Goal: Task Accomplishment & Management: Use online tool/utility

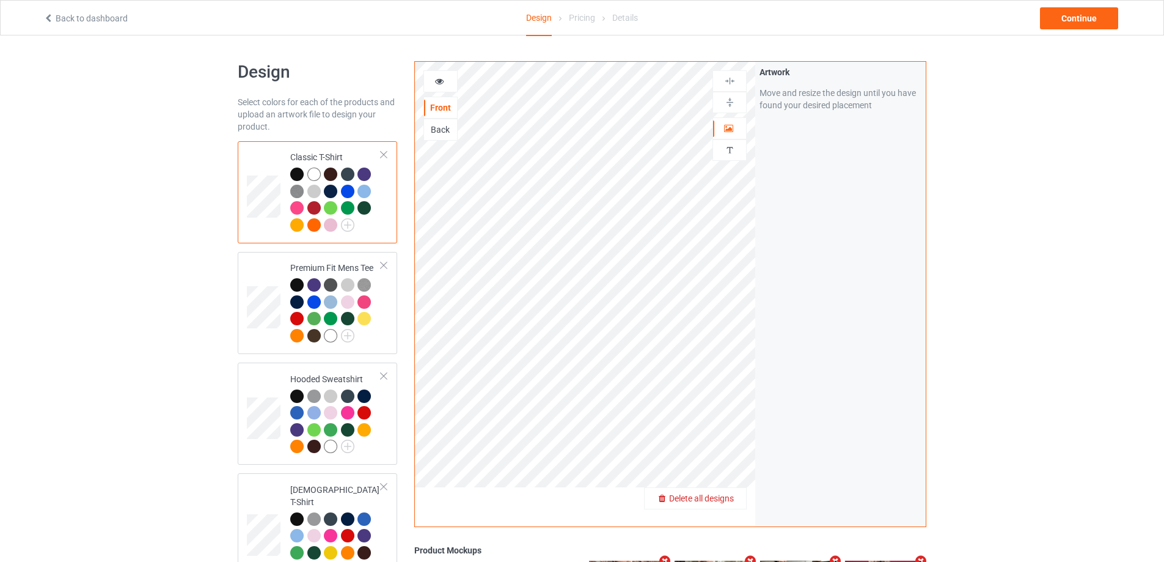
click at [727, 505] on div "Delete all designs" at bounding box center [695, 498] width 103 height 22
click at [717, 497] on span "Delete all designs" at bounding box center [701, 498] width 65 height 10
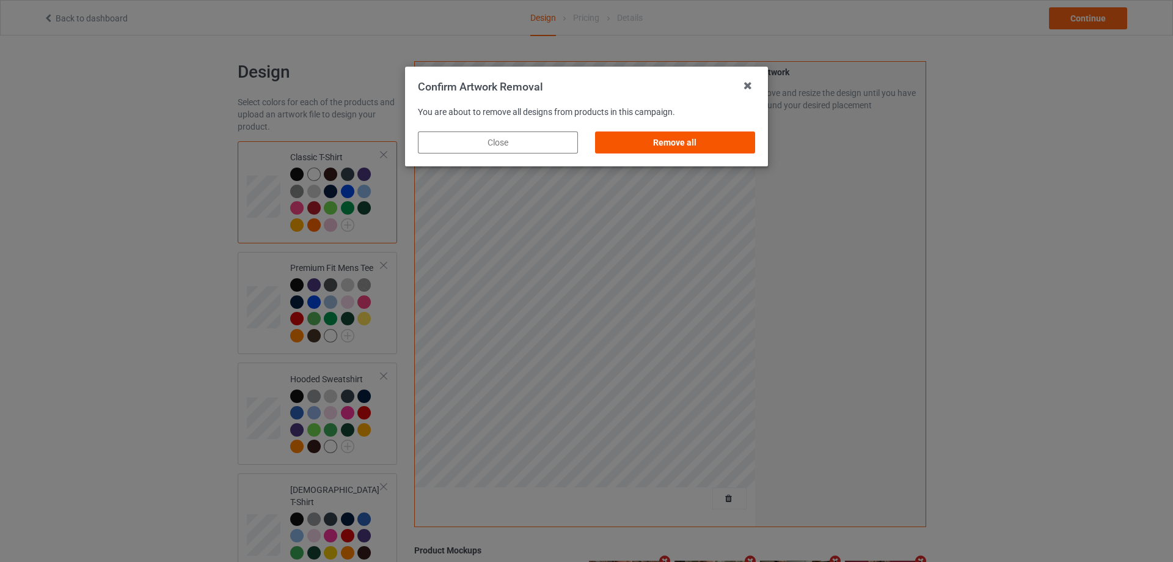
click at [730, 142] on div "Remove all" at bounding box center [675, 142] width 160 height 22
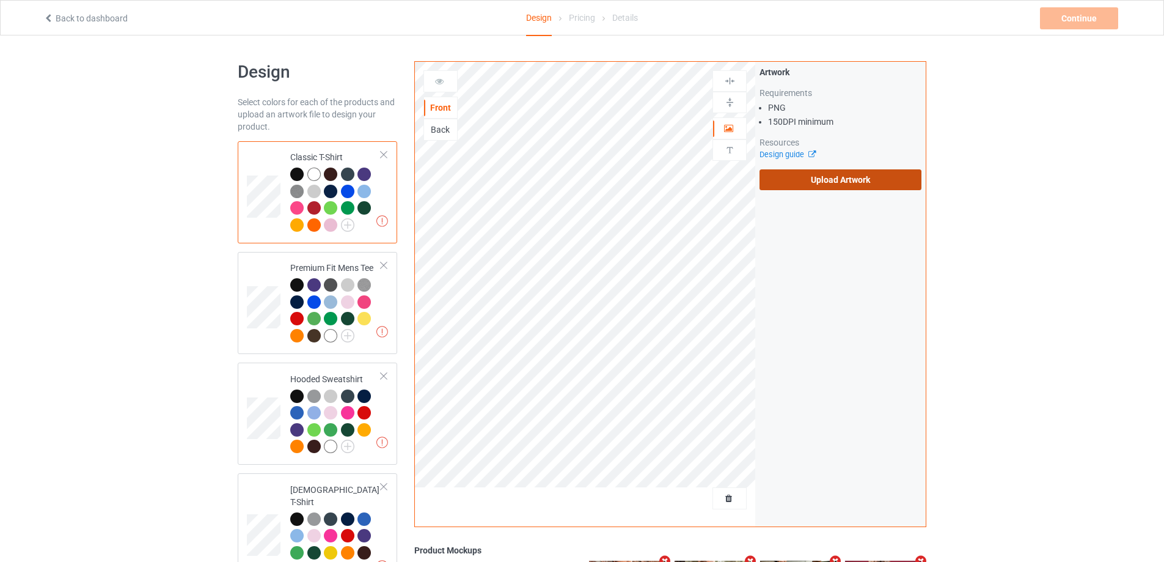
click at [785, 171] on label "Upload Artwork" at bounding box center [841, 179] width 162 height 21
click at [0, 0] on input "Upload Artwork" at bounding box center [0, 0] width 0 height 0
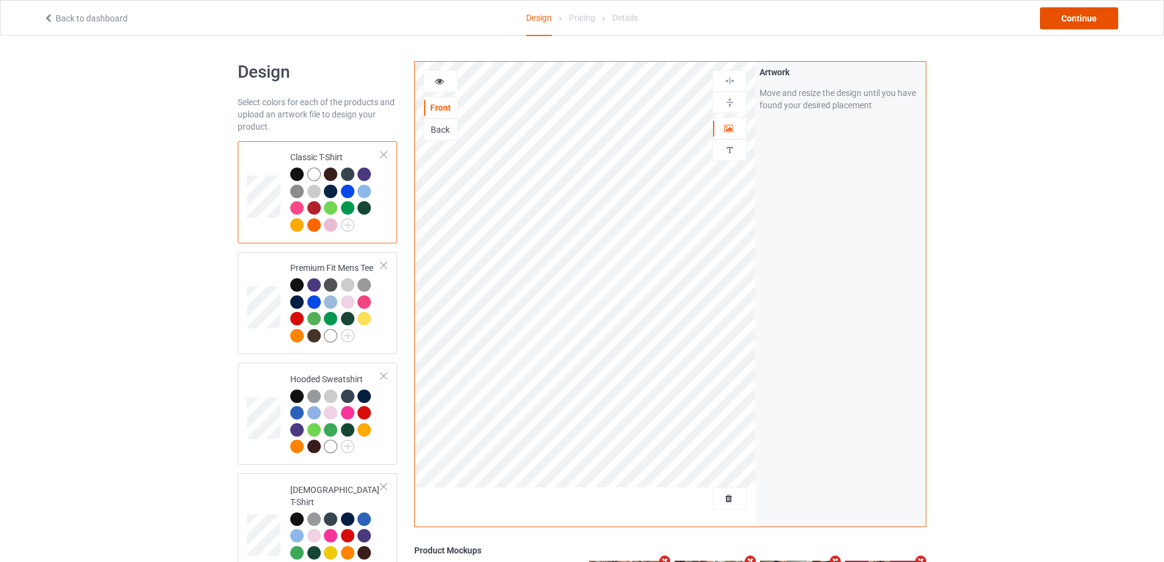
click at [1052, 9] on div "Continue" at bounding box center [1079, 18] width 78 height 22
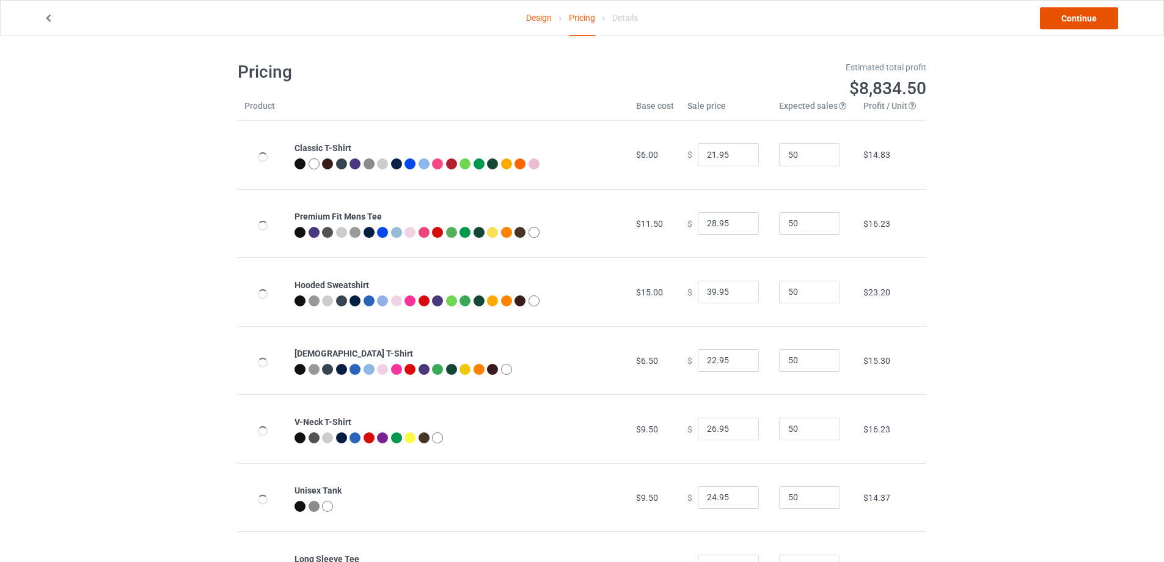
click at [1053, 13] on link "Continue" at bounding box center [1079, 18] width 78 height 22
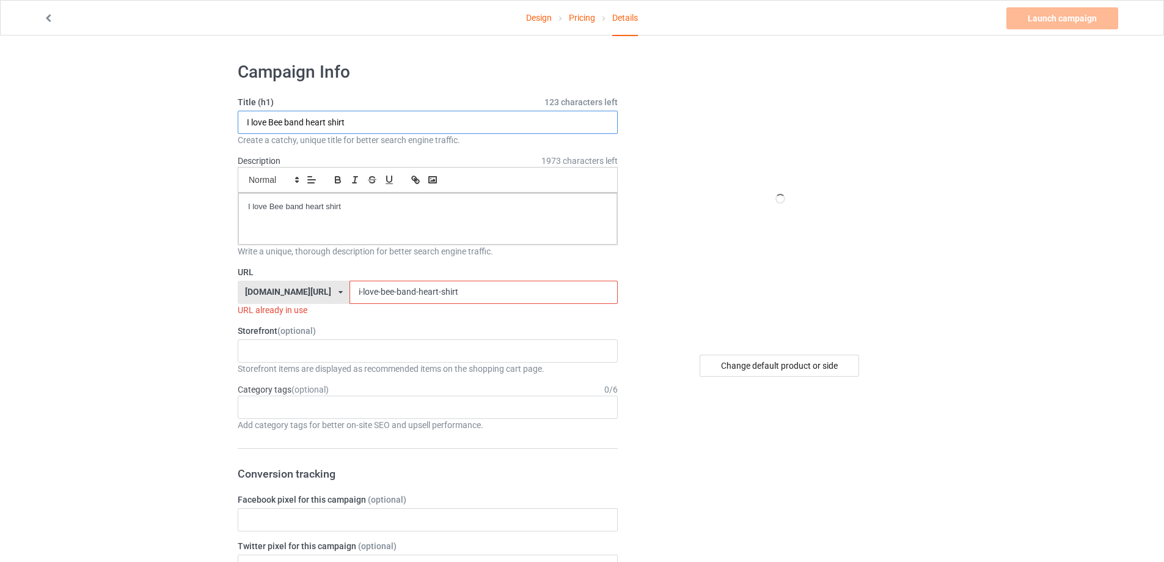
drag, startPoint x: 224, startPoint y: 123, endPoint x: 228, endPoint y: 158, distance: 35.1
paste input "don't need Tits Tits need me"
type input "I don't need Tits Tits need me shirt"
drag, startPoint x: 368, startPoint y: 210, endPoint x: 170, endPoint y: 208, distance: 197.4
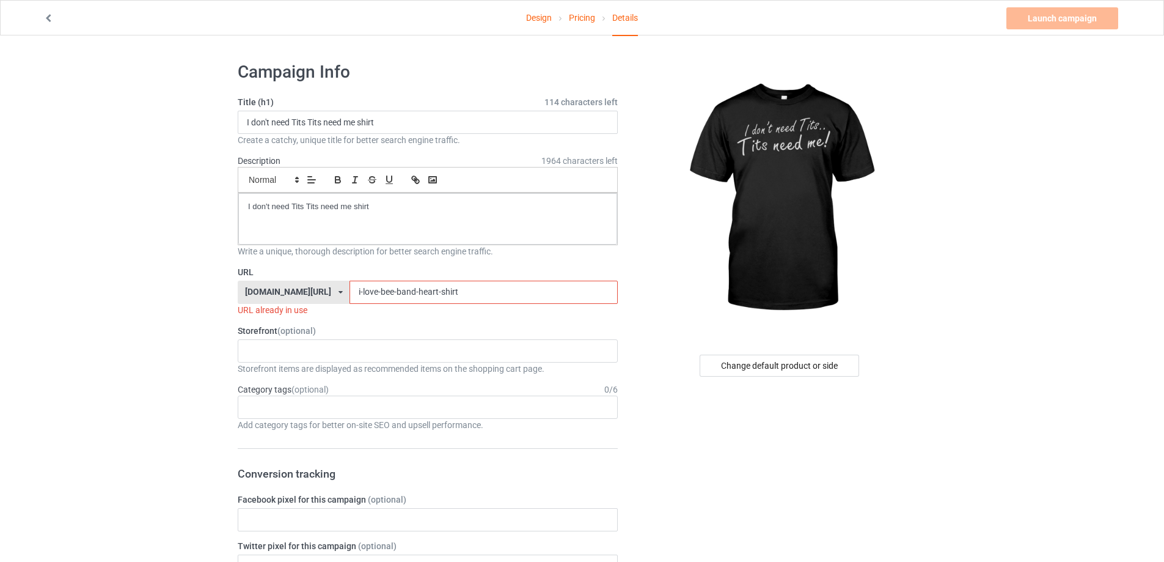
drag, startPoint x: 458, startPoint y: 293, endPoint x: 304, endPoint y: 320, distance: 156.2
paste input "dont-need-tits-tits-need-me"
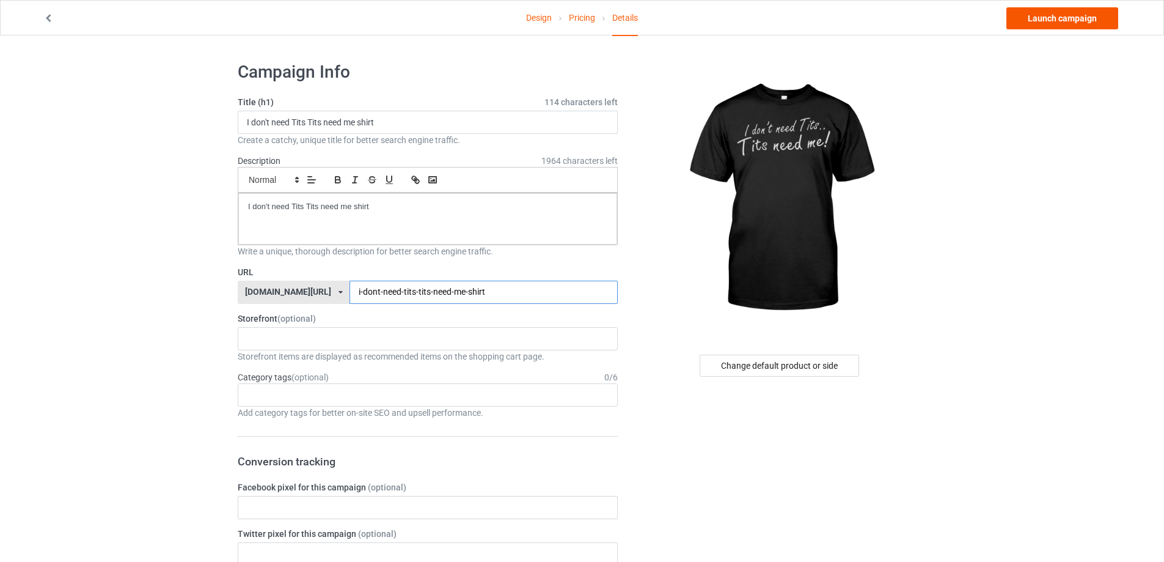
type input "i-dont-need-tits-tits-need-me-shirt"
click at [1065, 18] on link "Launch campaign" at bounding box center [1062, 18] width 112 height 22
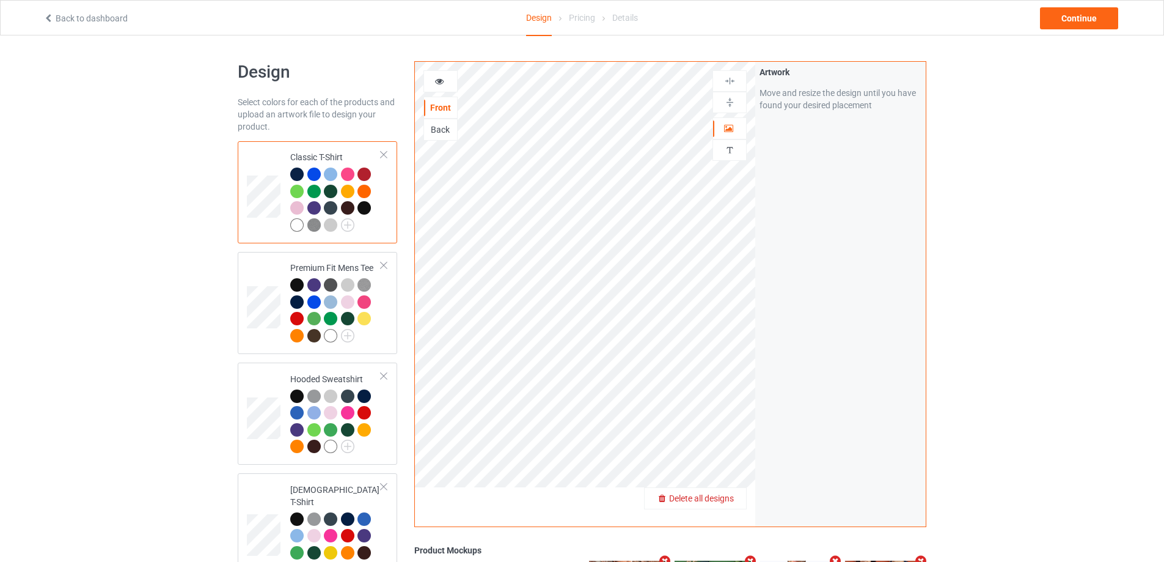
click at [724, 496] on span "Delete all designs" at bounding box center [701, 498] width 65 height 10
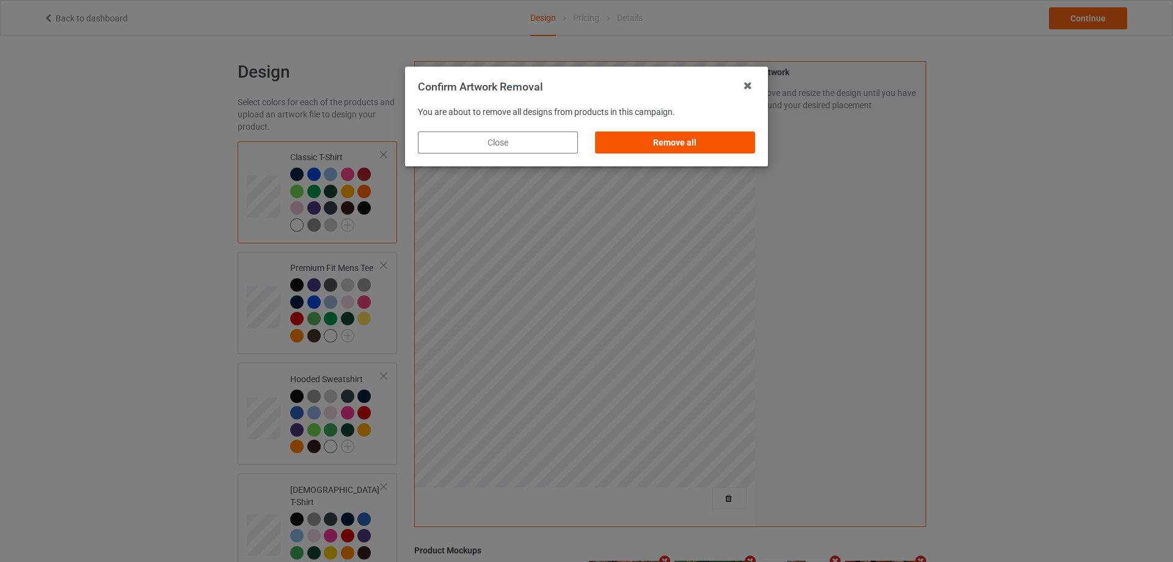
click at [729, 149] on div "Remove all" at bounding box center [675, 142] width 160 height 22
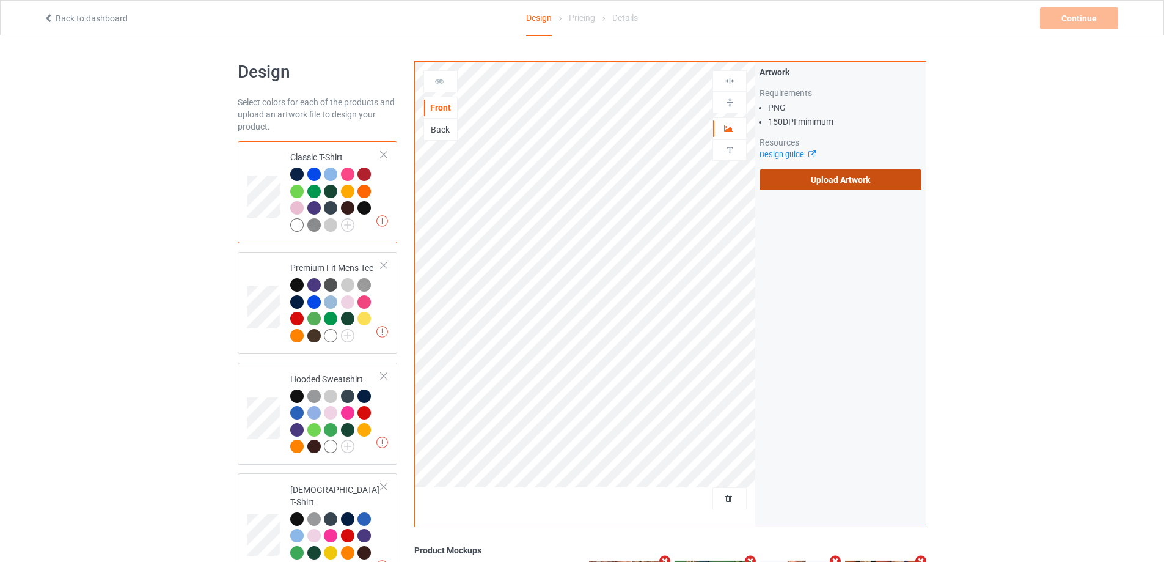
click at [810, 181] on label "Upload Artwork" at bounding box center [841, 179] width 162 height 21
click at [0, 0] on input "Upload Artwork" at bounding box center [0, 0] width 0 height 0
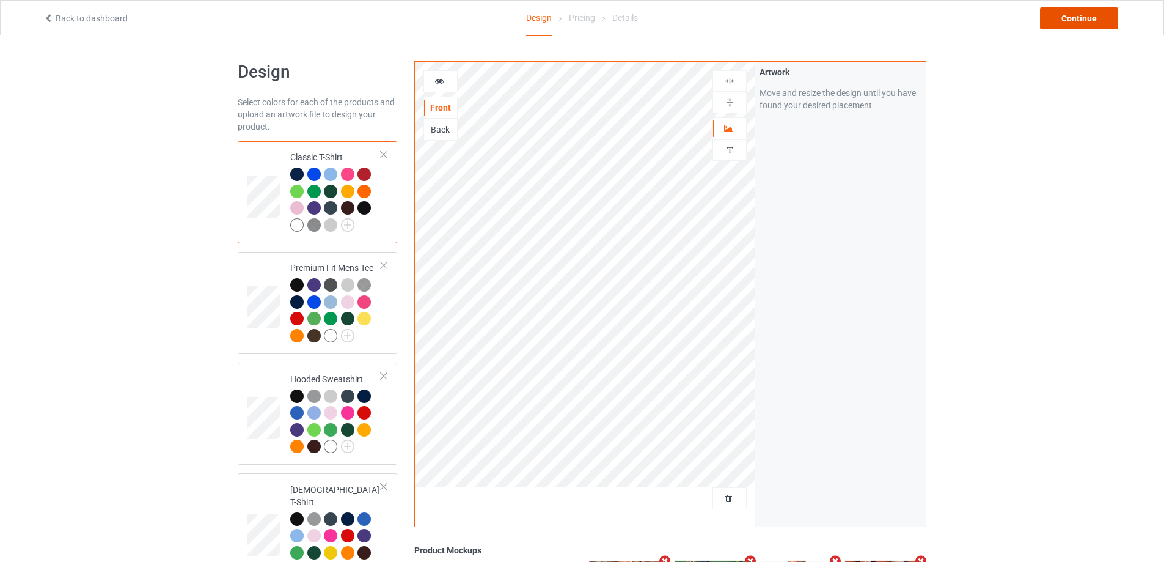
click at [1071, 10] on div "Continue" at bounding box center [1079, 18] width 78 height 22
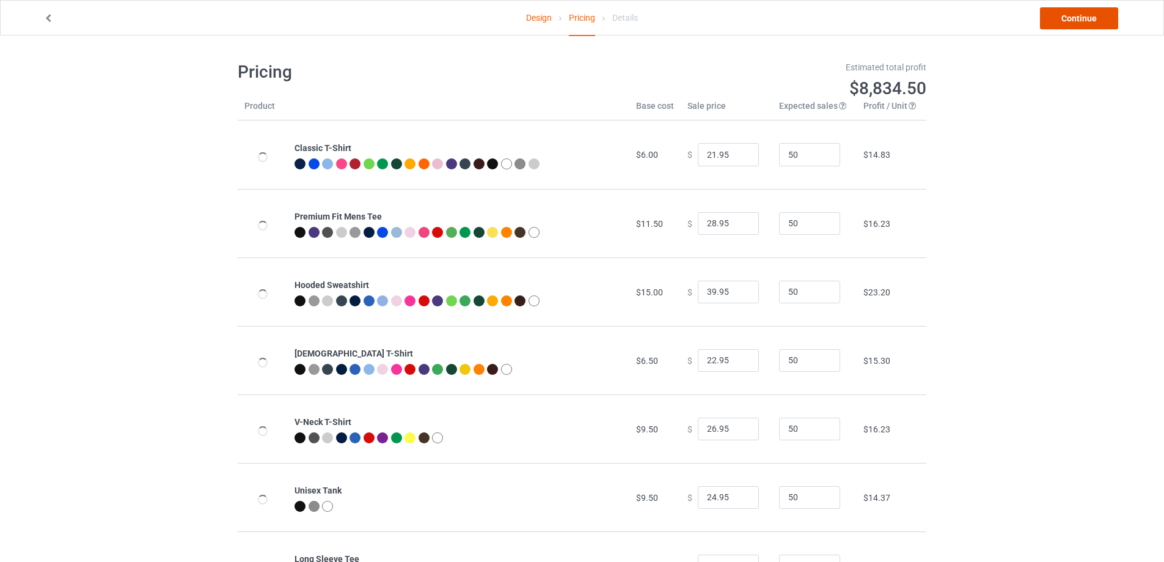
click at [1072, 21] on link "Continue" at bounding box center [1079, 18] width 78 height 22
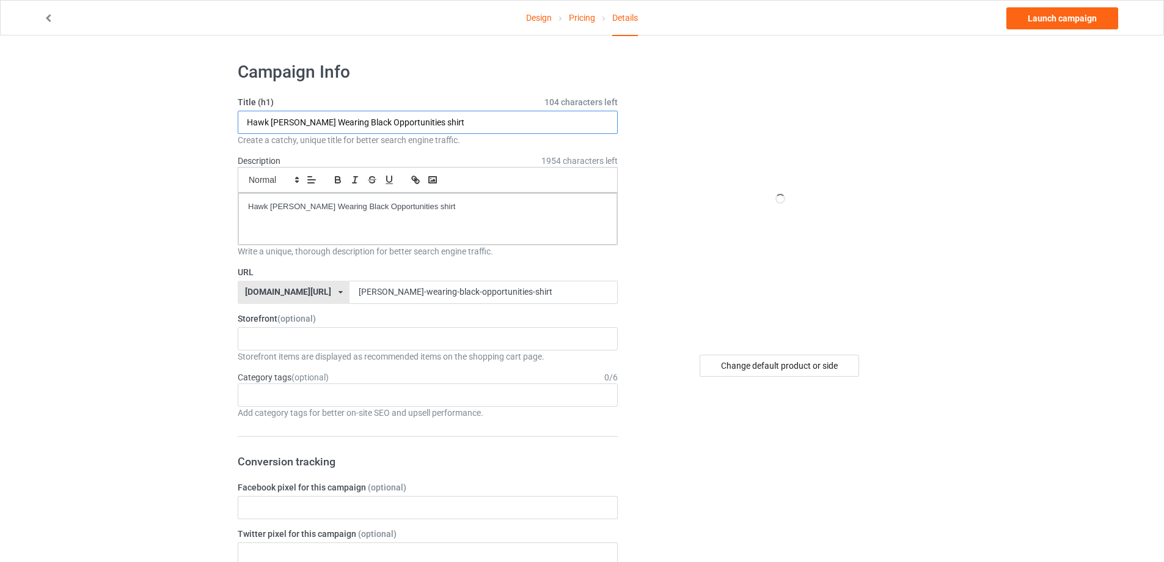
drag, startPoint x: 144, startPoint y: 124, endPoint x: 110, endPoint y: 125, distance: 34.2
paste input "Cubs Cooper Blue S"
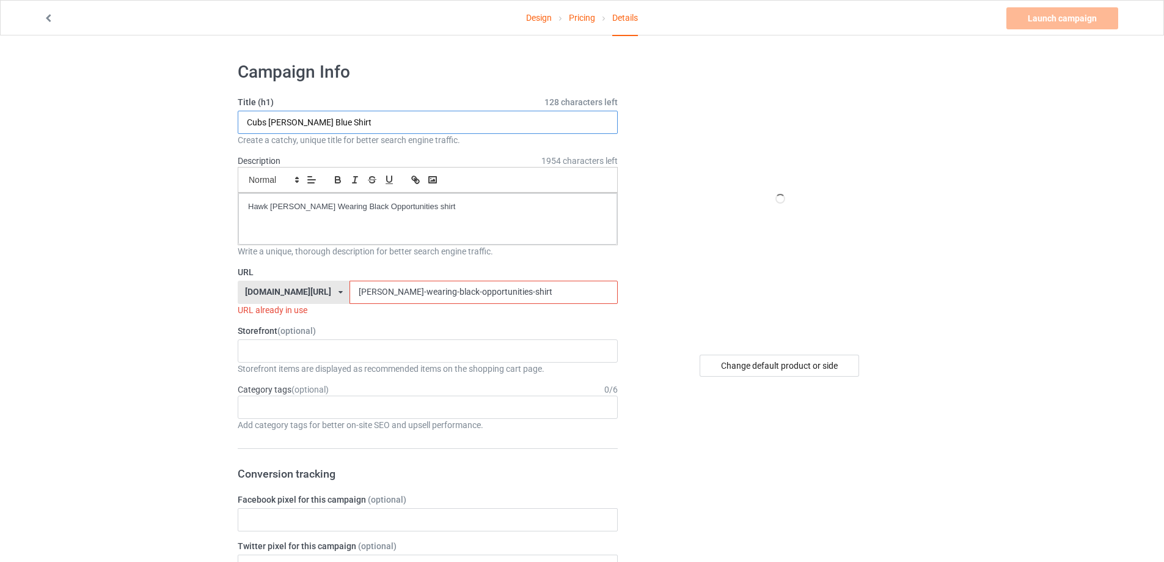
type input "Cubs Cooper Blue Shirt"
drag, startPoint x: 139, startPoint y: 186, endPoint x: 154, endPoint y: 199, distance: 19.5
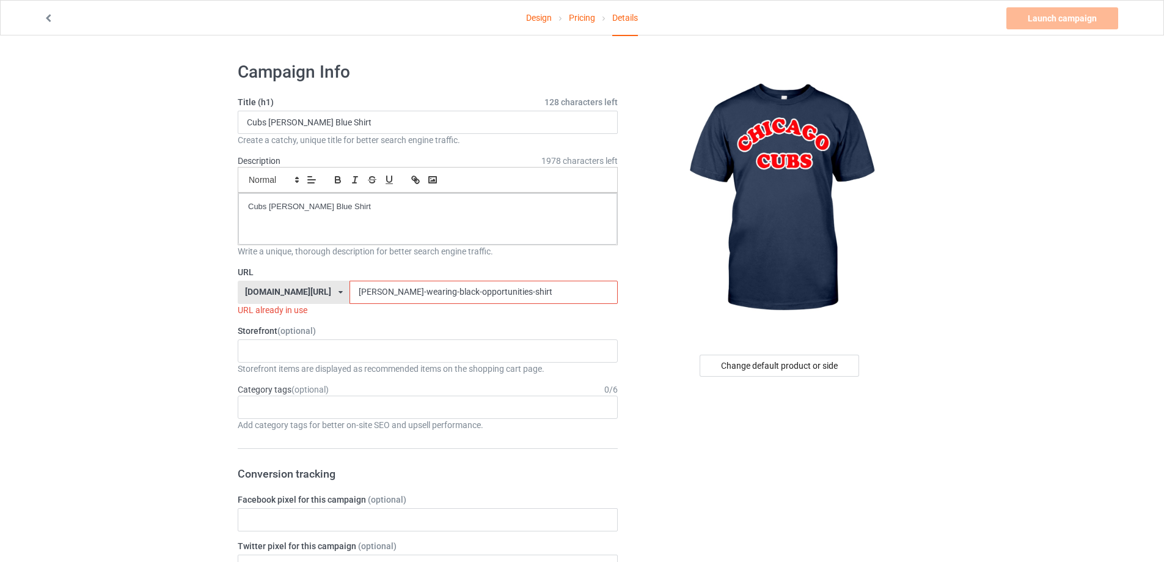
drag, startPoint x: 532, startPoint y: 291, endPoint x: 134, endPoint y: 274, distance: 398.8
paste input "Cubs Cooper Blue S"
drag, startPoint x: 461, startPoint y: 289, endPoint x: 274, endPoint y: 313, distance: 189.1
click at [243, 313] on div "URL teechip.com/ teetrendus.com/ teechip.com/ 5cd2f964b197f721e1cad219 587d0d41…" at bounding box center [428, 291] width 380 height 50
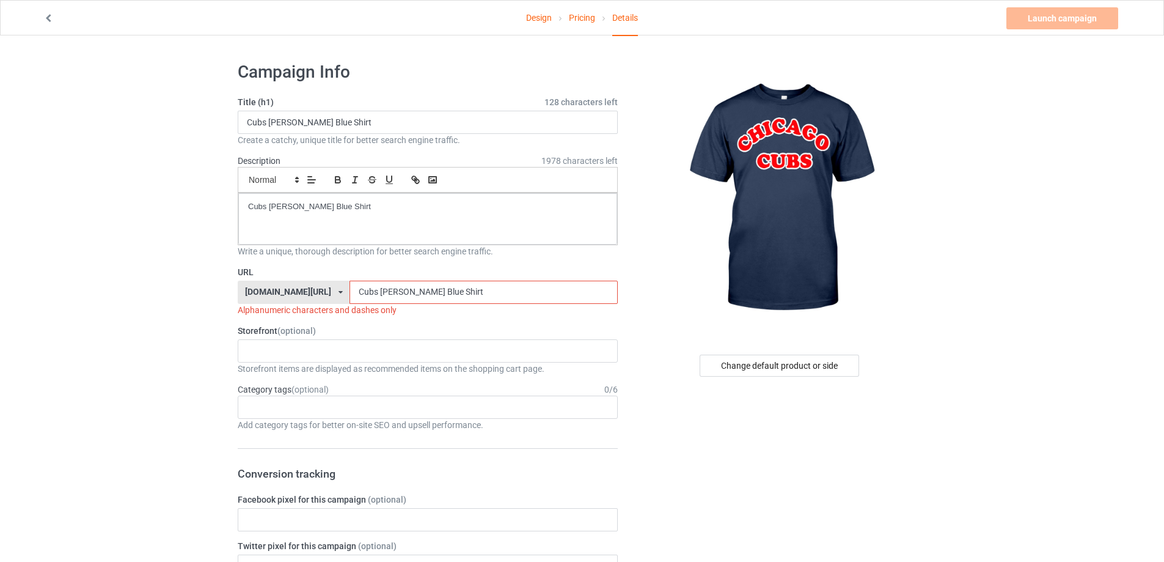
paste input "cubs-cooper-blue-s"
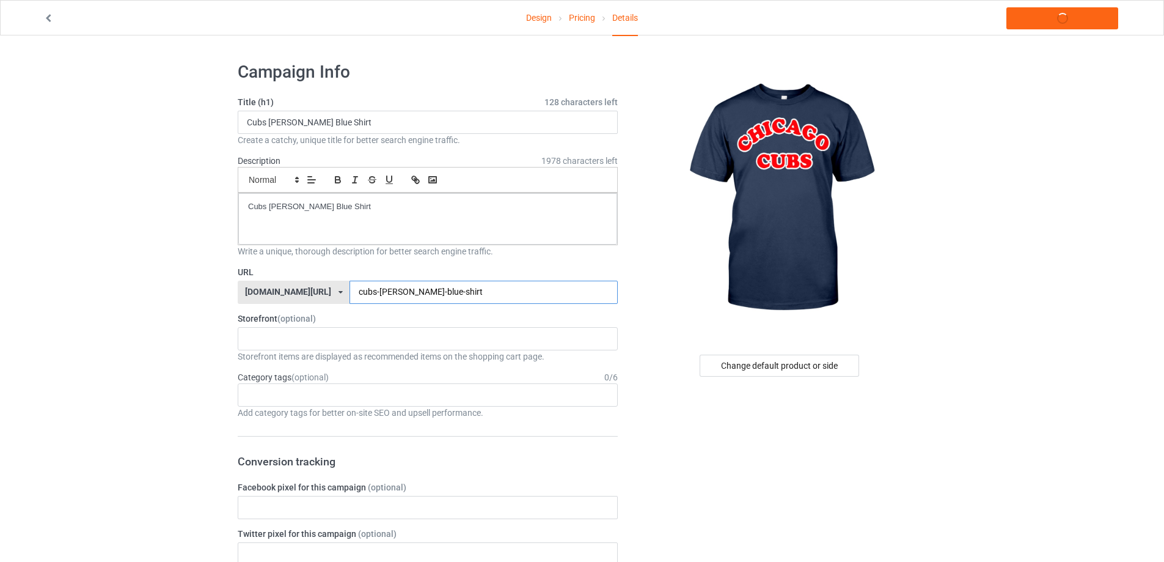
type input "cubs-cooper-blue-shirt"
drag, startPoint x: 378, startPoint y: 212, endPoint x: 117, endPoint y: 208, distance: 261.6
copy p "Cubs Cooper Blue Shirt"
click at [1061, 16] on link "Launch campaign" at bounding box center [1062, 18] width 112 height 22
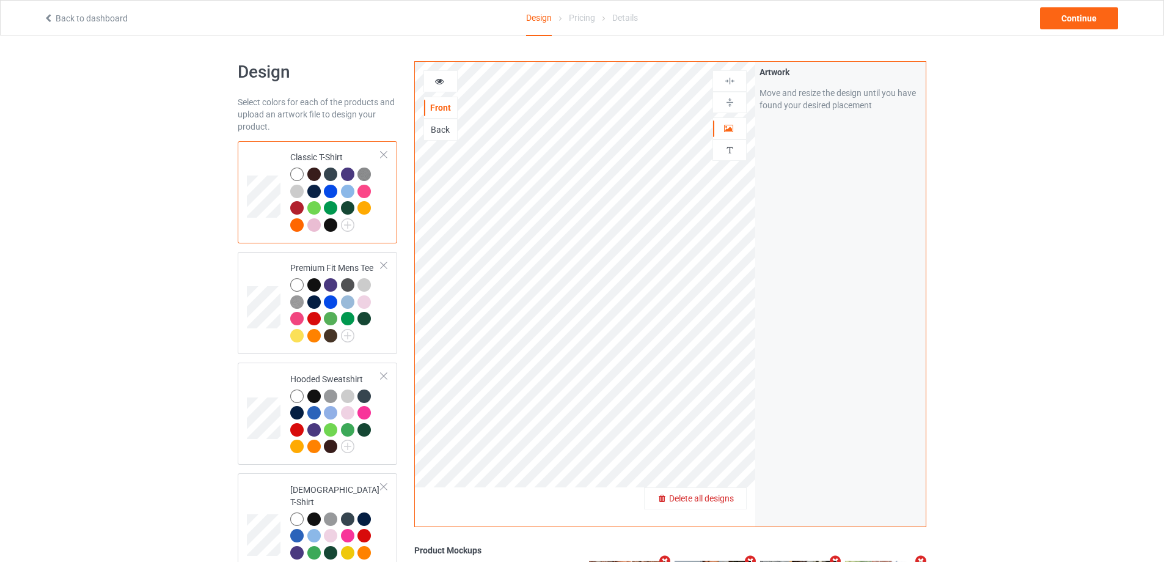
click at [732, 503] on span "Delete all designs" at bounding box center [701, 498] width 65 height 10
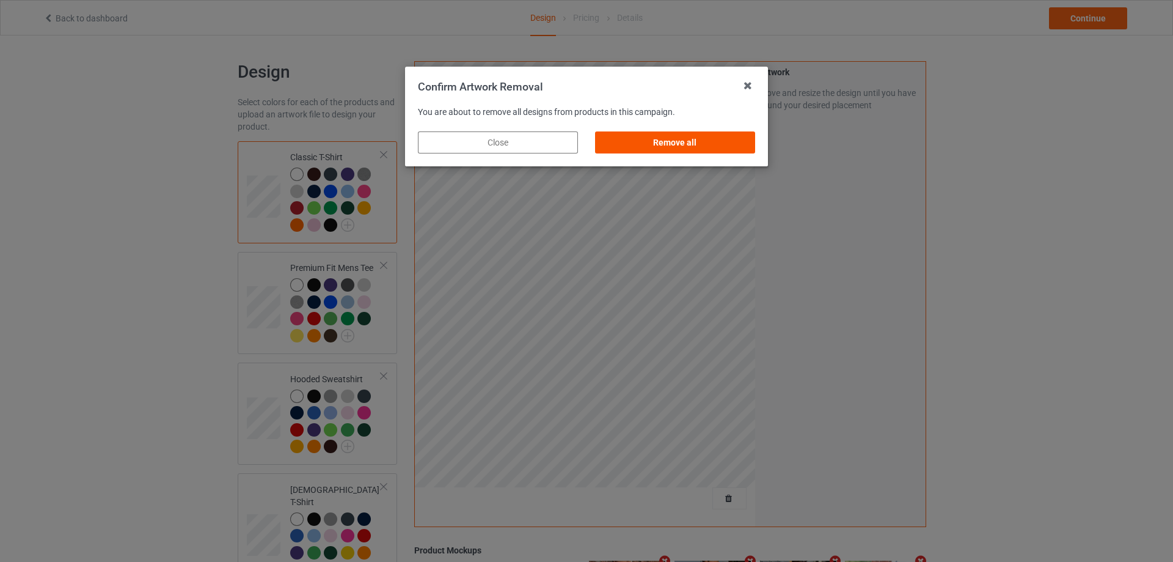
click at [721, 143] on div "Remove all" at bounding box center [675, 142] width 160 height 22
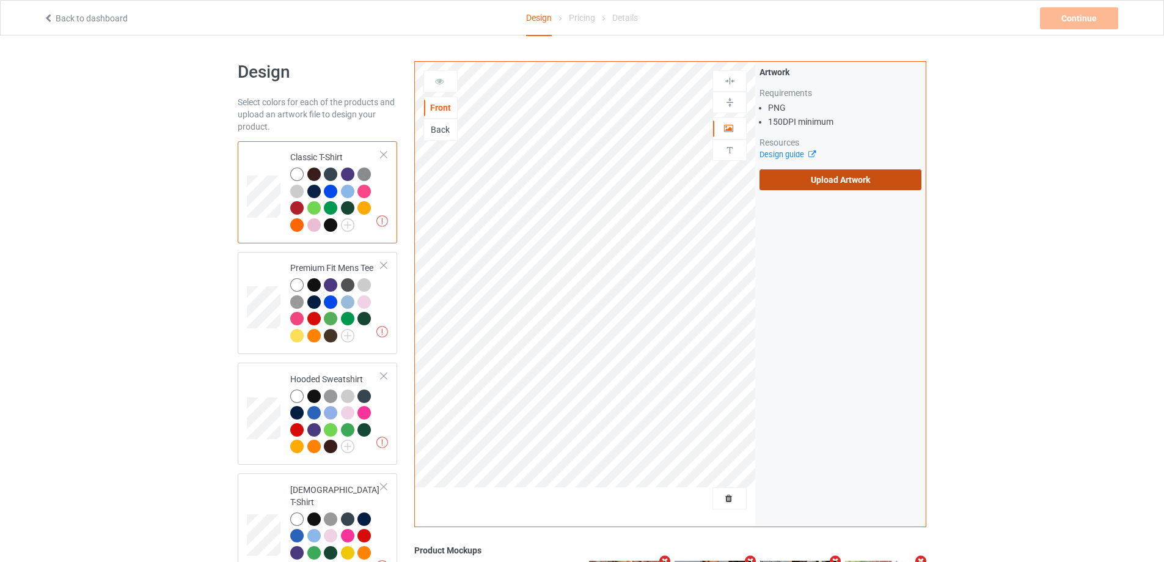
click at [828, 184] on label "Upload Artwork" at bounding box center [841, 179] width 162 height 21
click at [0, 0] on input "Upload Artwork" at bounding box center [0, 0] width 0 height 0
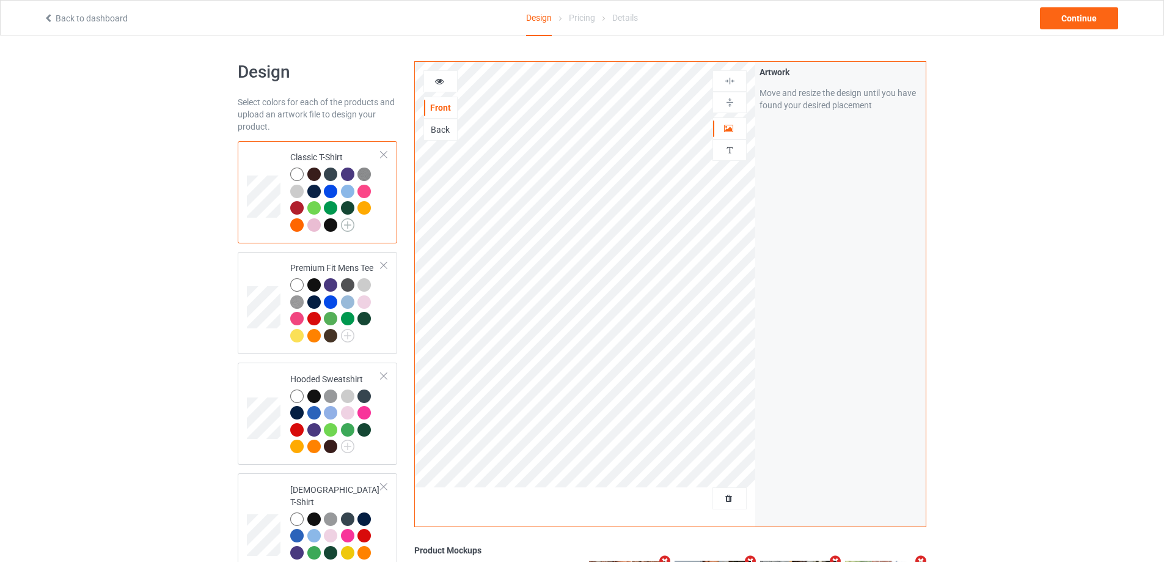
click at [346, 227] on img at bounding box center [347, 224] width 13 height 13
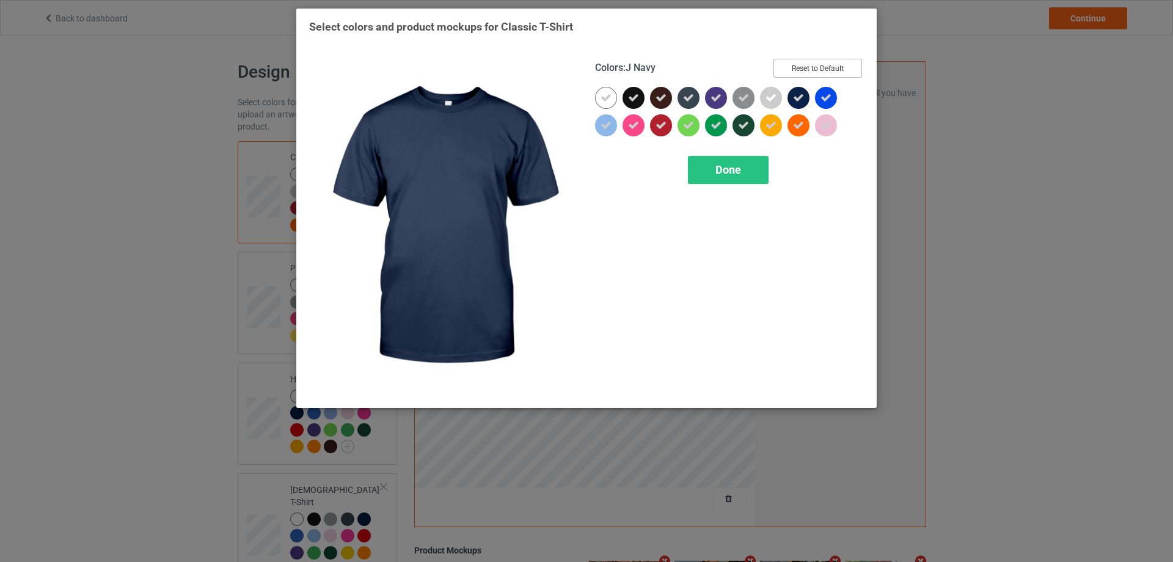
click at [813, 71] on button "Reset to Default" at bounding box center [818, 68] width 89 height 19
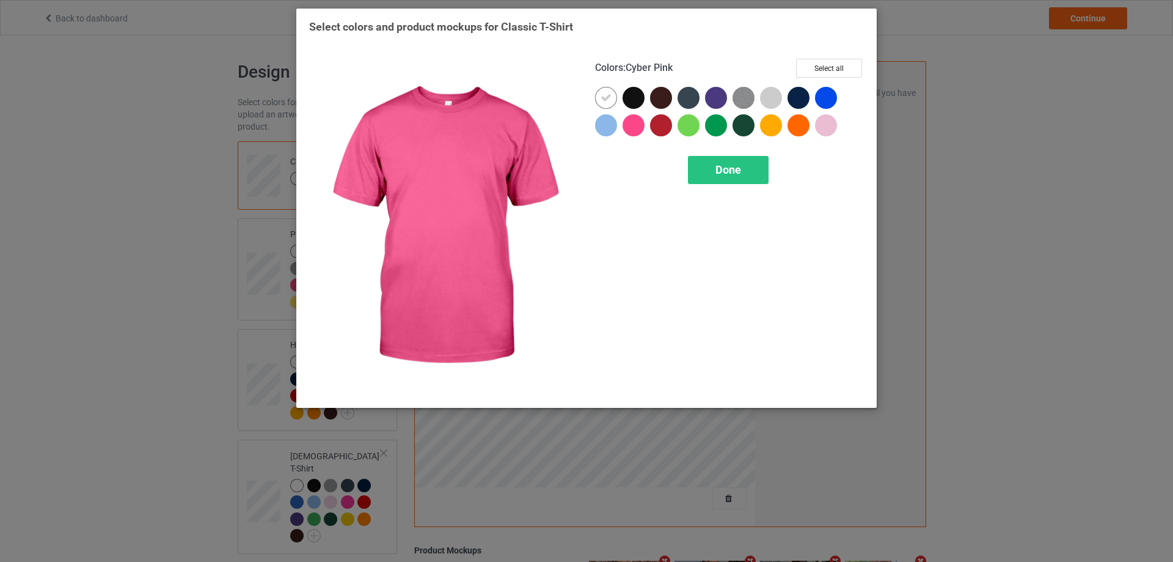
drag, startPoint x: 632, startPoint y: 128, endPoint x: 604, endPoint y: 87, distance: 49.2
click at [631, 128] on div at bounding box center [634, 125] width 22 height 22
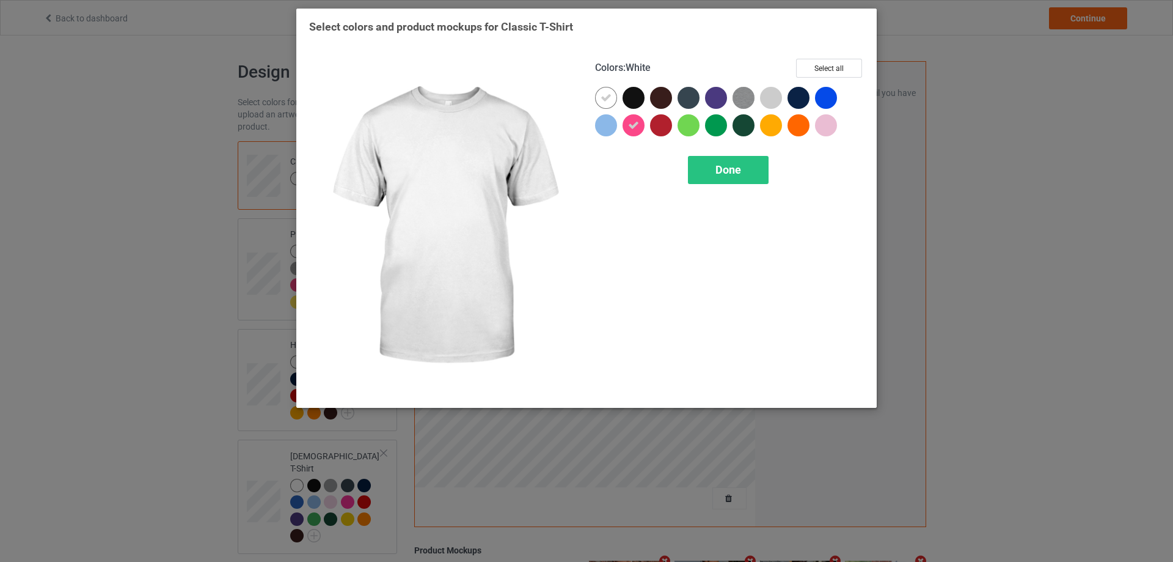
click at [599, 81] on div "Colors : White Select all" at bounding box center [729, 73] width 269 height 28
click at [604, 103] on icon at bounding box center [606, 97] width 11 height 11
click at [604, 103] on div at bounding box center [606, 98] width 22 height 22
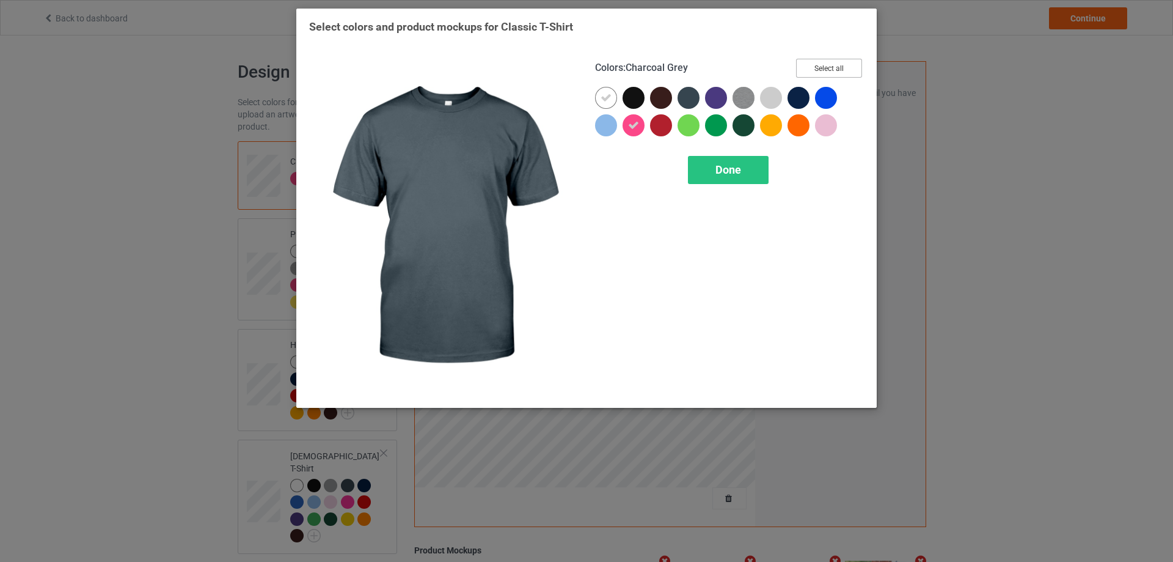
click at [851, 66] on button "Select all" at bounding box center [829, 68] width 66 height 19
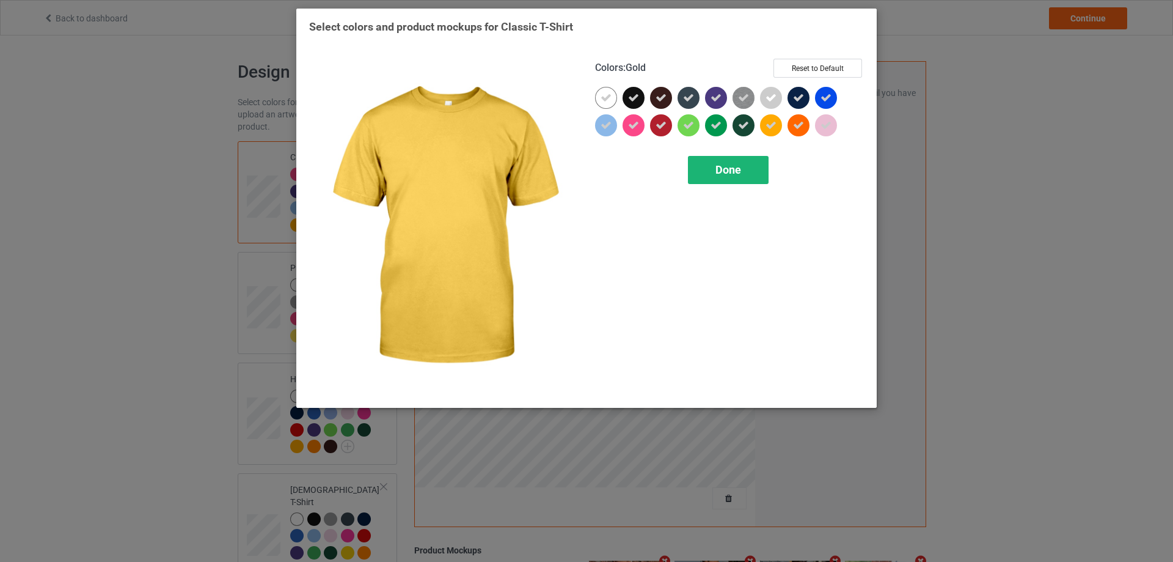
click at [742, 180] on div "Done" at bounding box center [728, 170] width 81 height 28
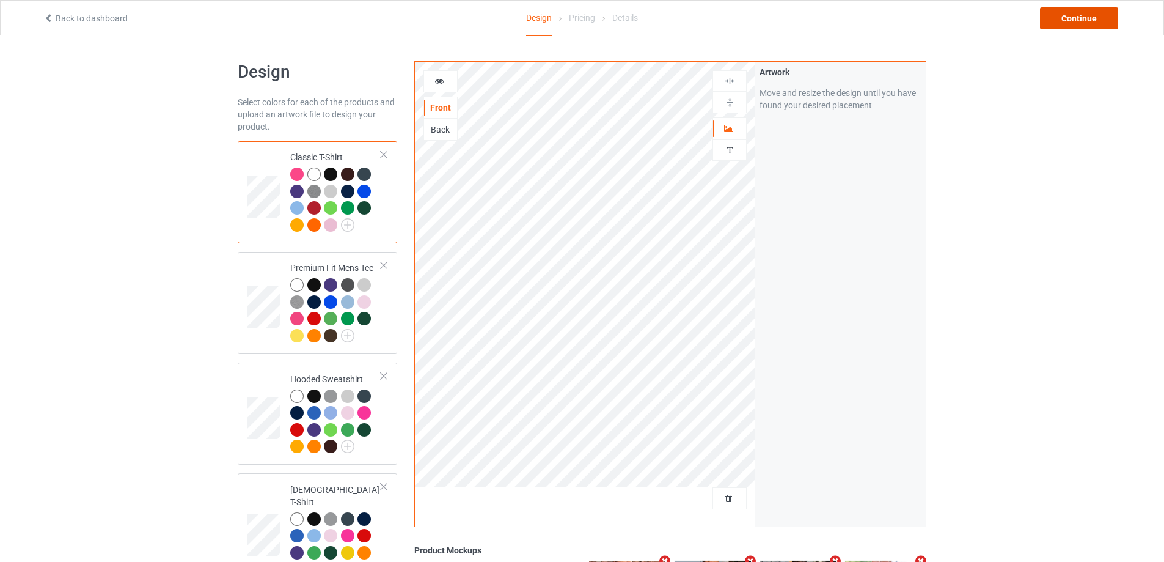
click at [1071, 24] on div "Continue" at bounding box center [1079, 18] width 78 height 22
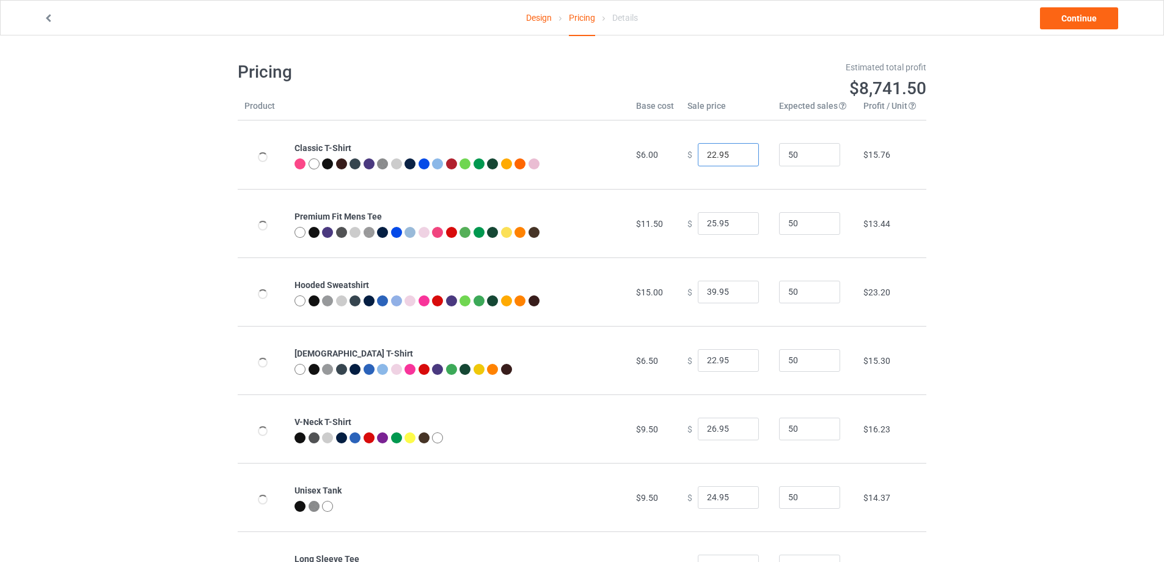
click at [739, 163] on input "22.95" at bounding box center [728, 154] width 61 height 23
type input "21.95"
click at [739, 159] on input "21.95" at bounding box center [728, 154] width 61 height 23
click at [1070, 26] on link "Continue" at bounding box center [1079, 18] width 78 height 22
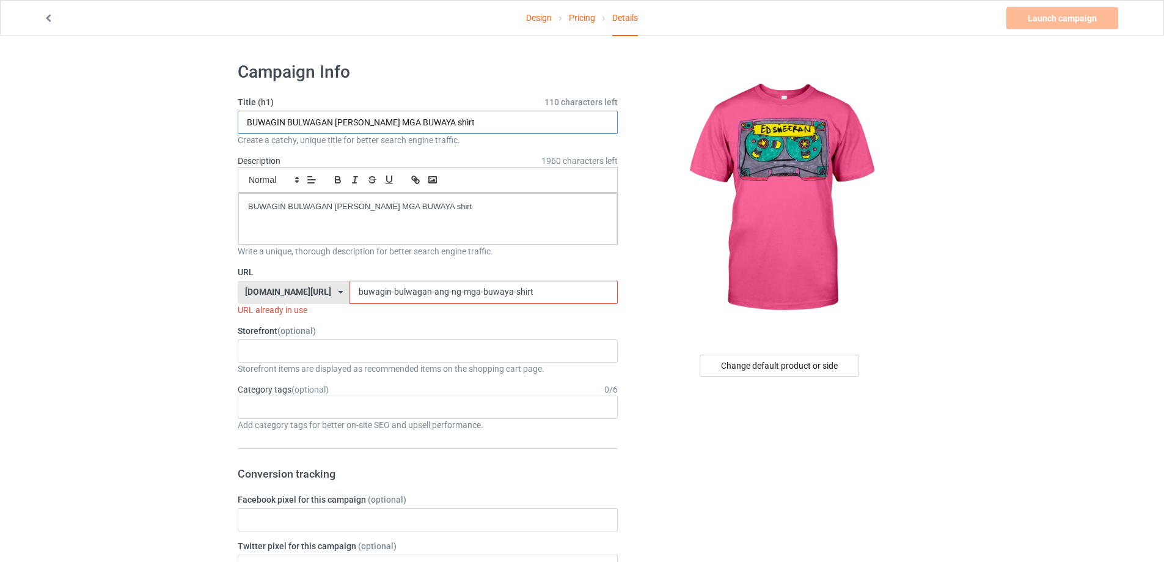
drag, startPoint x: 472, startPoint y: 120, endPoint x: 146, endPoint y: 120, distance: 325.7
paste input "[PERSON_NAME] Play X Kidsuper Cassette S"
type input "[PERSON_NAME] Play X Kidsuper Cassette Shirt"
drag, startPoint x: 471, startPoint y: 209, endPoint x: 60, endPoint y: 199, distance: 410.2
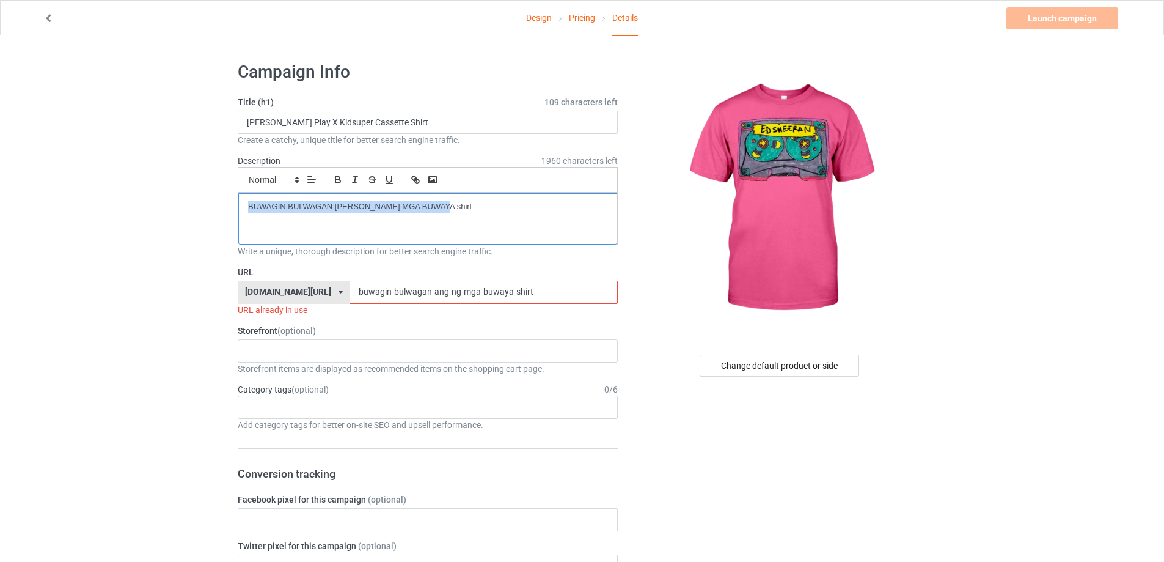
drag, startPoint x: 479, startPoint y: 286, endPoint x: 244, endPoint y: 286, distance: 235.3
click at [244, 286] on div "[DOMAIN_NAME][URL] [DOMAIN_NAME][URL] [DOMAIN_NAME][URL] 5cd2f964b197f721e1cad2…" at bounding box center [428, 291] width 380 height 23
paste input "[PERSON_NAME]-play-x-kidsuper-cassette"
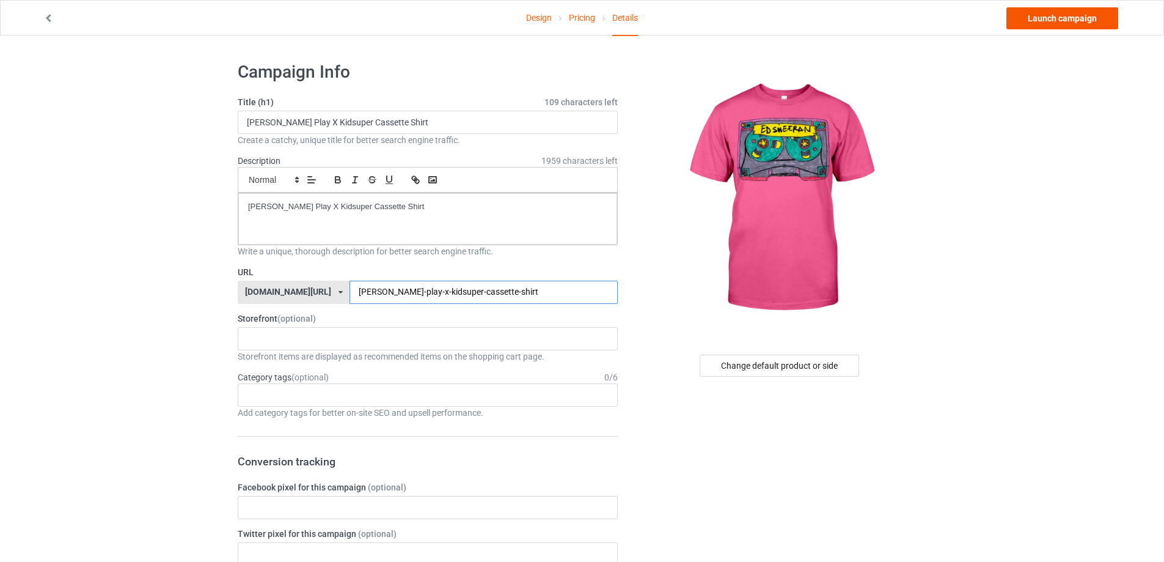
type input "[PERSON_NAME]-play-x-kidsuper-cassette-shirt"
click at [1065, 13] on link "Launch campaign" at bounding box center [1062, 18] width 112 height 22
